Goal: Information Seeking & Learning: Understand process/instructions

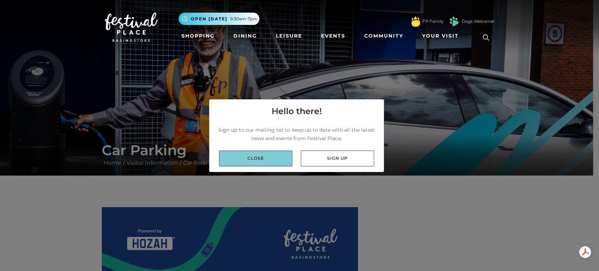
click at [270, 160] on link "Close" at bounding box center [255, 159] width 73 height 16
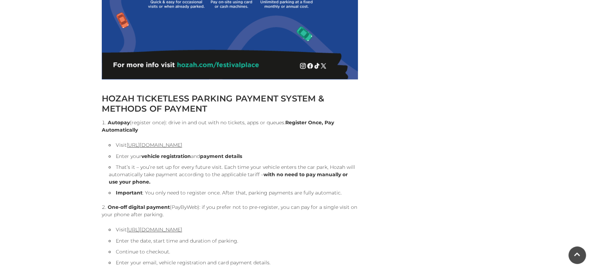
scroll to position [780, 0]
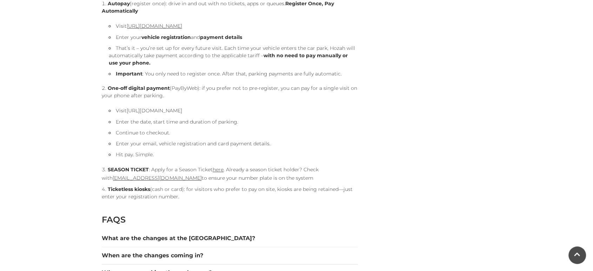
click at [182, 111] on link "[URL][DOMAIN_NAME]" at bounding box center [154, 110] width 55 height 6
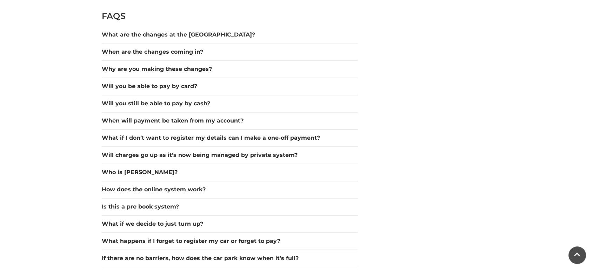
scroll to position [975, 0]
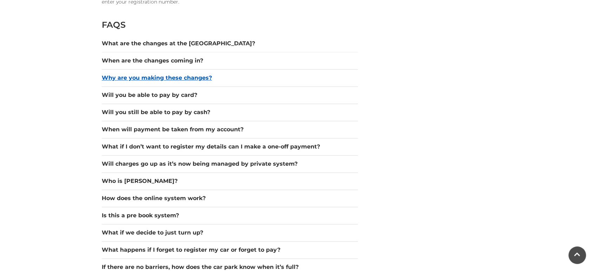
click at [145, 79] on button "Why are you making these changes?" at bounding box center [230, 78] width 256 height 8
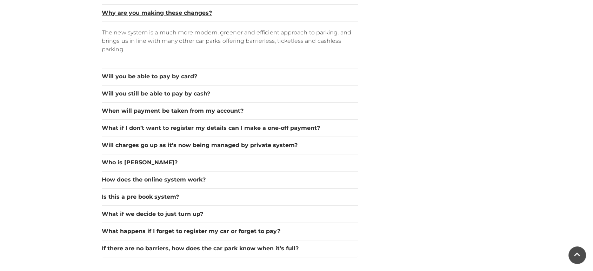
scroll to position [1053, 0]
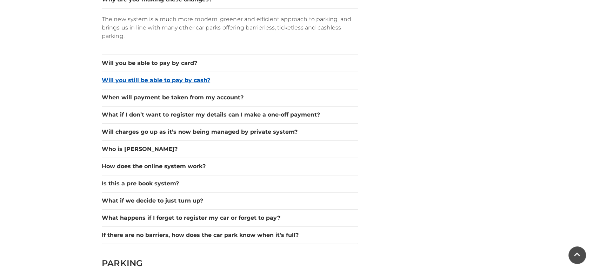
click at [195, 80] on button "Will you still be able to pay by cash?" at bounding box center [230, 80] width 256 height 8
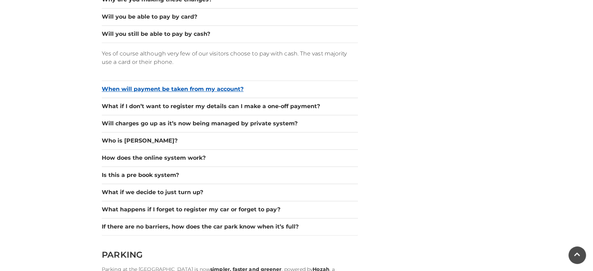
click at [220, 90] on button "When will payment be taken from my account?" at bounding box center [230, 89] width 256 height 8
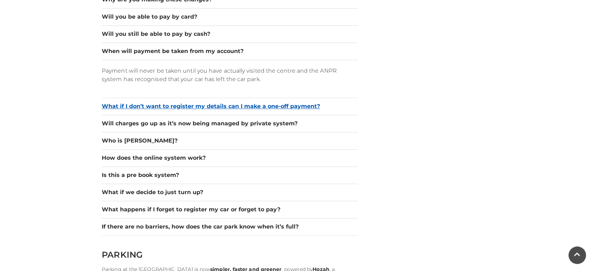
click at [296, 106] on button "What if I don’t want to register my details can I make a one-off payment?" at bounding box center [230, 106] width 256 height 8
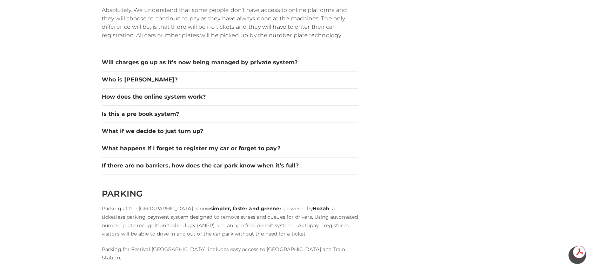
scroll to position [0, 0]
click at [190, 130] on button "What if we decide to just turn up?" at bounding box center [230, 131] width 256 height 8
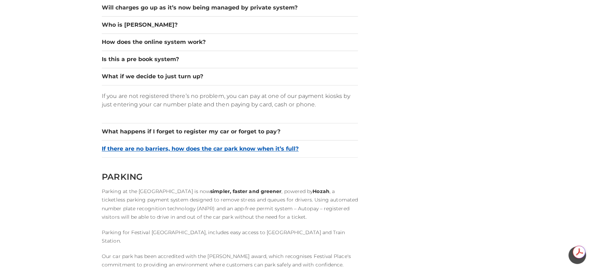
click at [278, 146] on button "If there are no barriers, how does the car park know when it’s full?" at bounding box center [230, 149] width 256 height 8
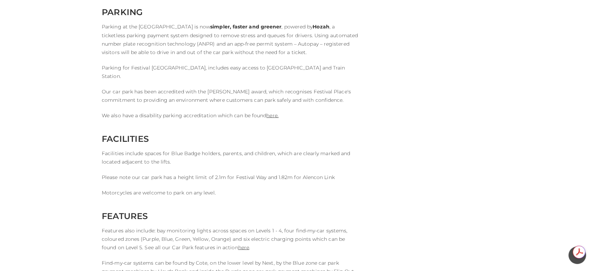
scroll to position [1170, 0]
